Goal: Complete application form: Complete application form

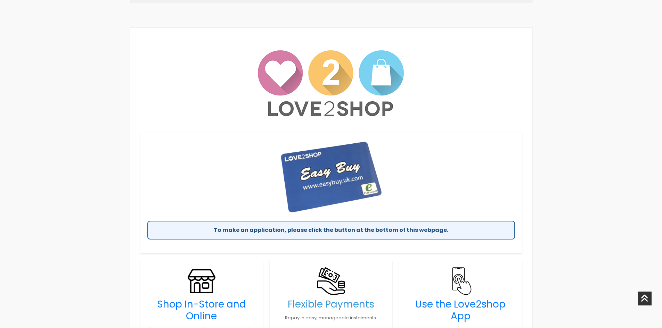
scroll to position [452, 0]
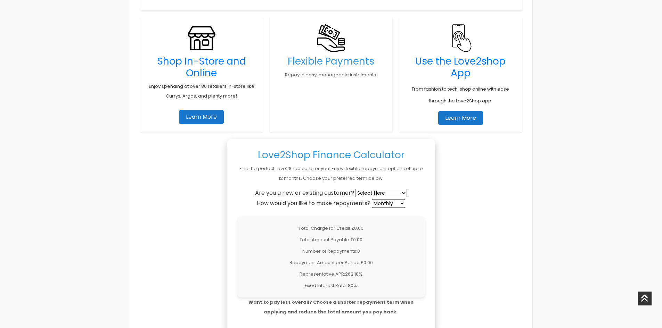
click at [380, 192] on select "Select Here New Customer Existing Customer" at bounding box center [380, 193] width 51 height 8
select select "new"
click at [356, 189] on select "Select Here New Customer Existing Customer" at bounding box center [380, 193] width 51 height 8
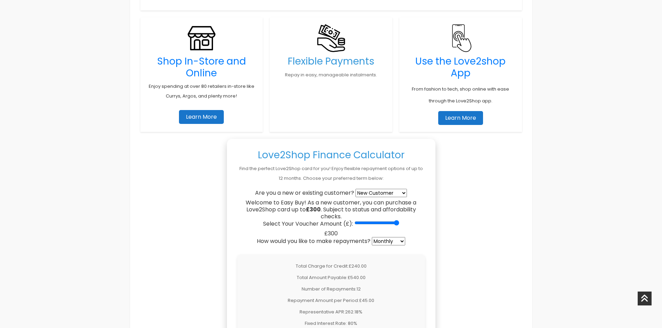
drag, startPoint x: 356, startPoint y: 222, endPoint x: 411, endPoint y: 225, distance: 54.3
type input "300"
click at [399, 225] on input "Select Your Voucher Amount (£):" at bounding box center [376, 223] width 45 height 6
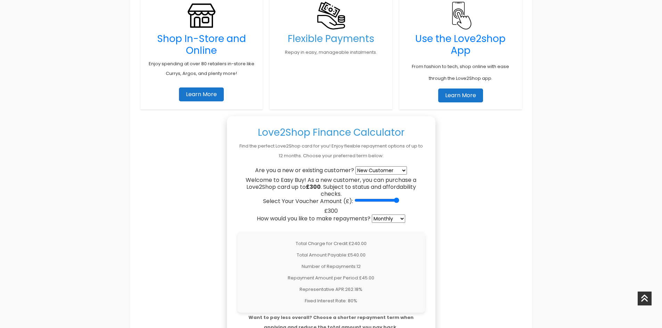
scroll to position [486, 0]
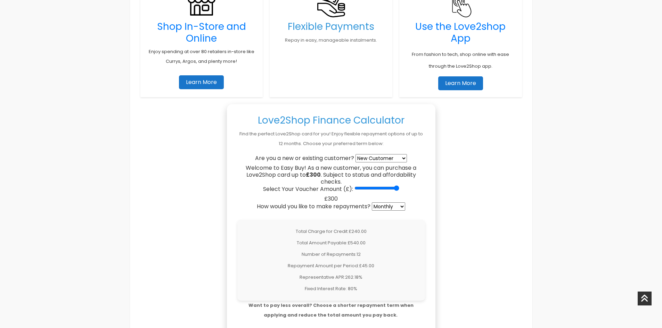
click at [378, 205] on select "Weekly Fortnightly 4-Weekly Monthly" at bounding box center [388, 206] width 33 height 8
select select "weekly"
click at [372, 202] on select "Weekly Fortnightly 4-Weekly Monthly" at bounding box center [388, 206] width 33 height 8
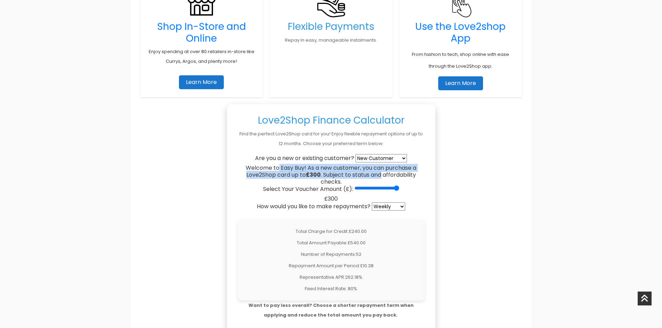
drag, startPoint x: 278, startPoint y: 166, endPoint x: 382, endPoint y: 175, distance: 105.3
click at [382, 175] on div "Welcome to Easy Buy! As a new customer, you can purchase a Love2Shop card up to…" at bounding box center [331, 175] width 188 height 21
click at [383, 175] on div "Welcome to Easy Buy! As a new customer, you can purchase a Love2Shop card up to…" at bounding box center [331, 175] width 188 height 21
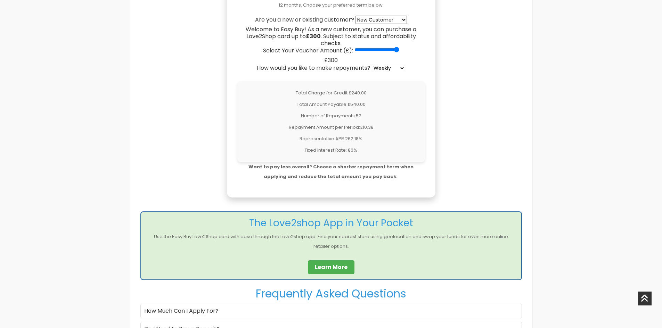
scroll to position [625, 0]
click at [381, 20] on select "Select Here New Customer Existing Customer" at bounding box center [380, 19] width 51 height 8
select select "existing"
click at [356, 15] on select "Select Here New Customer Existing Customer" at bounding box center [380, 19] width 51 height 8
drag, startPoint x: 357, startPoint y: 47, endPoint x: 402, endPoint y: 47, distance: 44.1
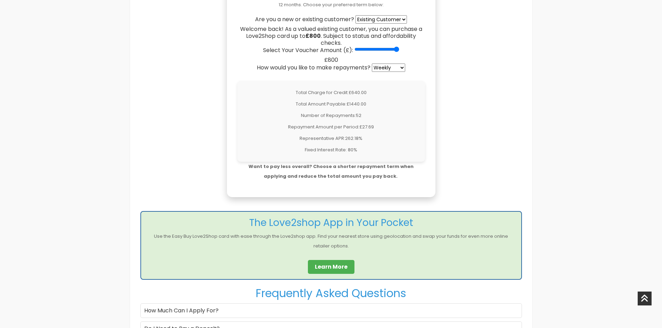
type input "800"
click at [399, 47] on input "Select Your Voucher Amount (£):" at bounding box center [376, 50] width 45 height 6
click at [387, 19] on select "Select Here New Customer Existing Customer" at bounding box center [380, 19] width 51 height 8
click at [356, 15] on select "Select Here New Customer Existing Customer" at bounding box center [380, 19] width 51 height 8
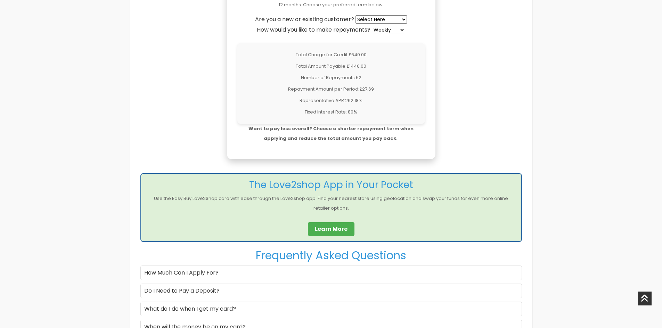
click at [375, 17] on select "Select Here New Customer Existing Customer" at bounding box center [380, 19] width 51 height 8
select select "new"
click at [356, 15] on select "Select Here New Customer Existing Customer" at bounding box center [380, 19] width 51 height 8
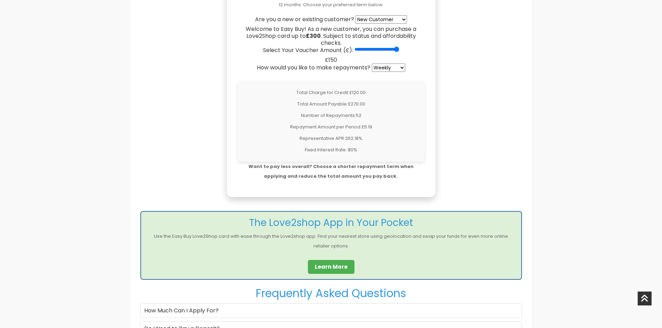
drag, startPoint x: 356, startPoint y: 49, endPoint x: 418, endPoint y: 52, distance: 61.5
type input "300"
click at [399, 52] on input "Select Your Voucher Amount (£):" at bounding box center [376, 50] width 45 height 6
click at [395, 65] on select "Weekly Fortnightly 4-Weekly Monthly" at bounding box center [388, 68] width 33 height 8
select select "monthly"
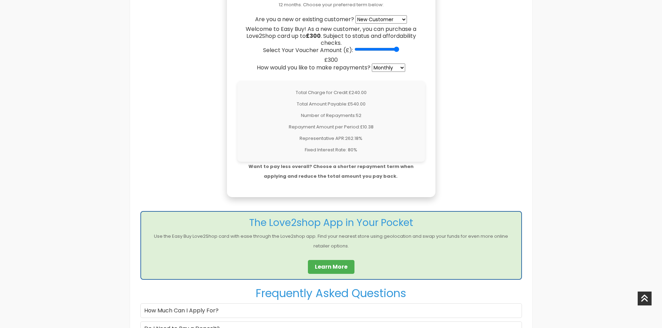
click at [372, 64] on select "Weekly Fortnightly 4-Weekly Monthly" at bounding box center [388, 68] width 33 height 8
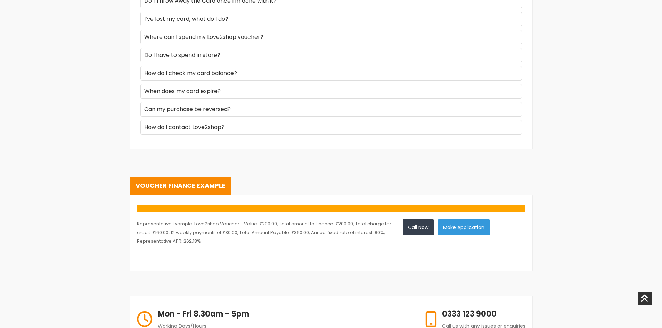
scroll to position [1111, 0]
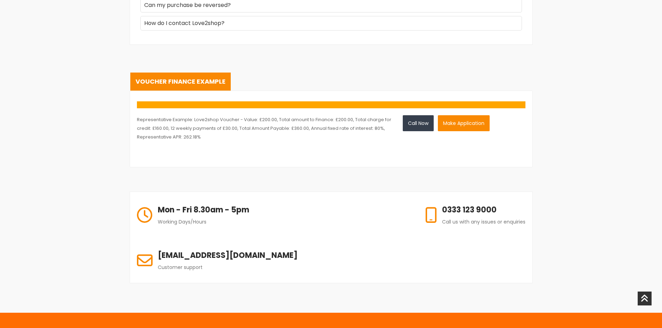
click at [456, 127] on button "Make Application" at bounding box center [464, 123] width 52 height 16
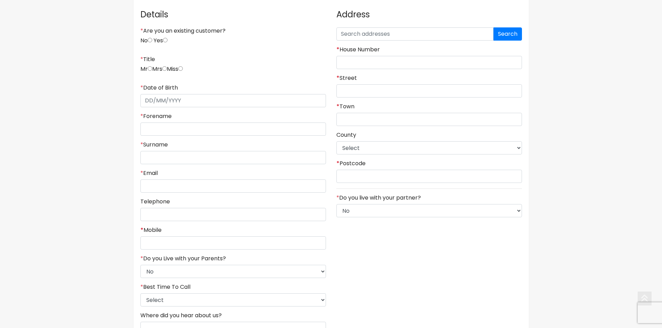
scroll to position [174, 0]
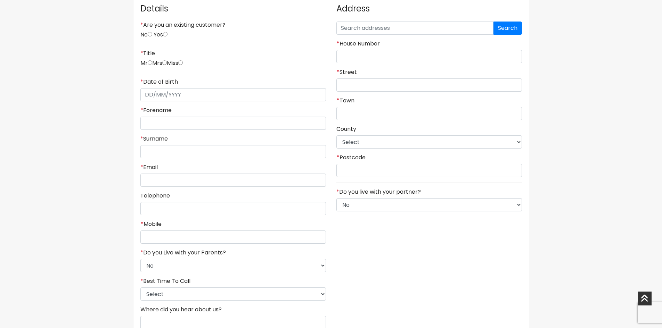
click at [150, 33] on input "No" at bounding box center [150, 34] width 5 height 5
radio input "true"
click at [150, 61] on input "radio" at bounding box center [150, 62] width 5 height 5
radio input "true"
click at [144, 96] on input "* Date of Birth" at bounding box center [232, 94] width 185 height 13
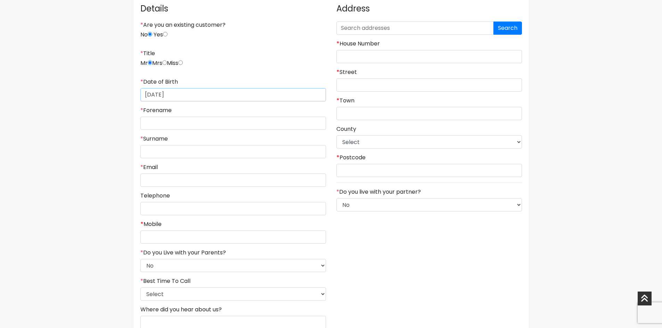
type input "[DATE]"
click at [164, 124] on input "* Forename" at bounding box center [232, 123] width 185 height 13
type input "[PERSON_NAME]"
type input "mckeswick"
type input "danielmckeswick@gmail.com"
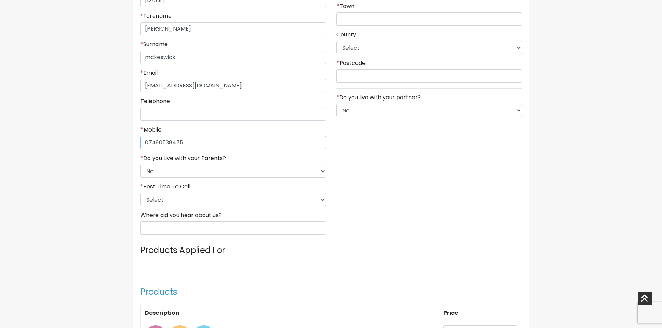
scroll to position [278, 0]
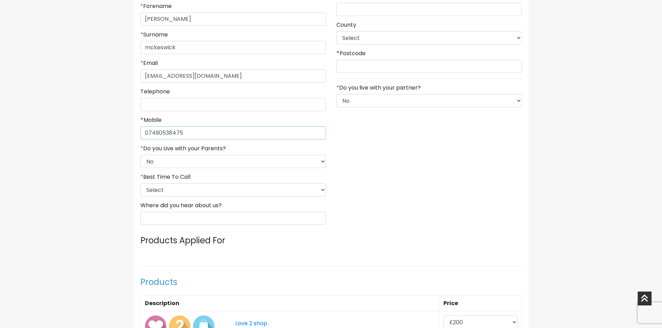
type input "07490538475"
click at [171, 189] on select "Select 9am-12pm 12pm-3pm 3pm-6pm 6pm-8pm Any Time" at bounding box center [232, 189] width 185 height 13
click at [140, 183] on select "Select 9am-12pm 12pm-3pm 3pm-6pm 6pm-8pm Any Time" at bounding box center [232, 189] width 185 height 13
click at [196, 214] on input "Where did you hear about us?" at bounding box center [232, 218] width 185 height 13
type input "google"
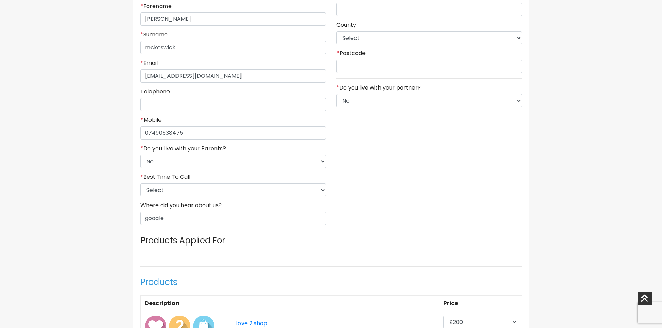
click at [176, 179] on label "* Best Time To Call" at bounding box center [165, 177] width 50 height 7
drag, startPoint x: 179, startPoint y: 189, endPoint x: 177, endPoint y: 196, distance: 7.4
click at [180, 189] on select "Select 9am-12pm 12pm-3pm 3pm-6pm 6pm-8pm Any Time" at bounding box center [232, 189] width 185 height 13
select select "5"
click at [140, 183] on select "Select 9am-12pm 12pm-3pm 3pm-6pm 6pm-8pm Any Time" at bounding box center [232, 189] width 185 height 13
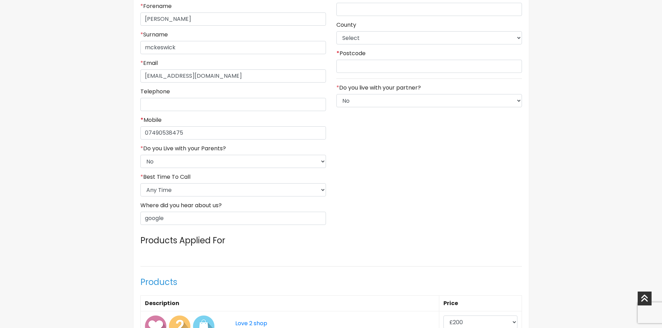
click at [449, 223] on div "Address Search * House Number * Street * Town County Select East Riding of York…" at bounding box center [429, 62] width 196 height 337
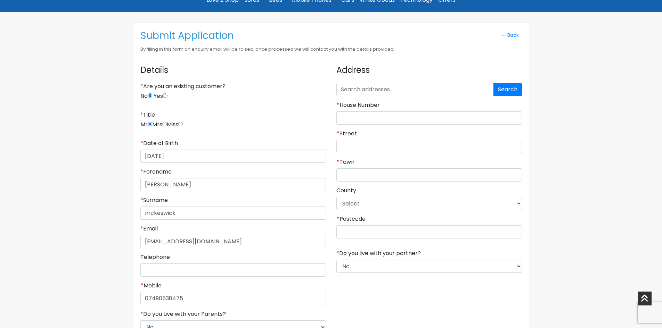
scroll to position [0, 0]
